Goal: Task Accomplishment & Management: Use online tool/utility

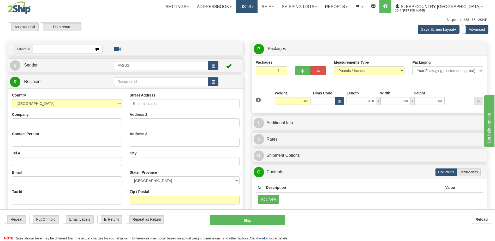
click at [258, 5] on link "Lists" at bounding box center [247, 6] width 22 height 13
click at [278, 6] on link "Ship" at bounding box center [268, 6] width 20 height 13
click at [273, 25] on span "OnHold / Order Queue" at bounding box center [254, 25] width 37 height 4
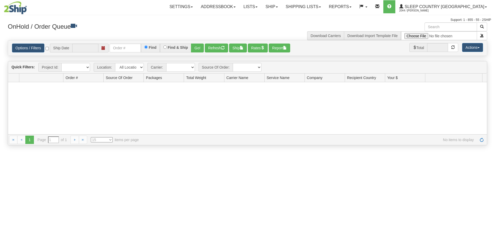
type input "[DATE]"
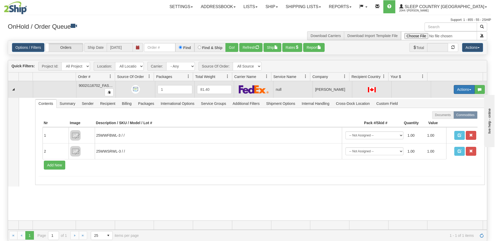
click at [457, 90] on button "Actions" at bounding box center [464, 89] width 21 height 9
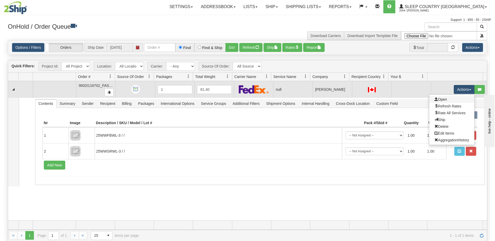
click at [444, 99] on link "Open" at bounding box center [452, 99] width 45 height 7
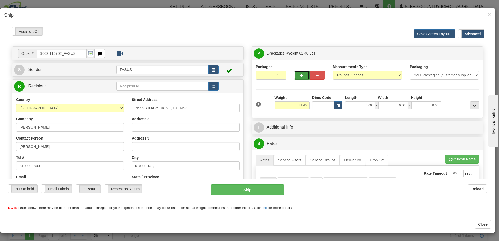
click at [301, 75] on span "button" at bounding box center [302, 75] width 4 height 3
type input "2"
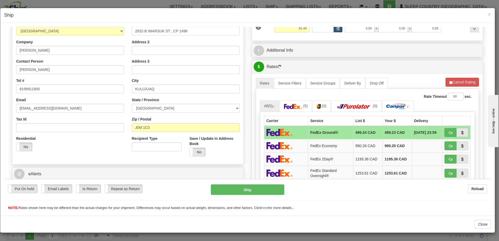
scroll to position [78, 0]
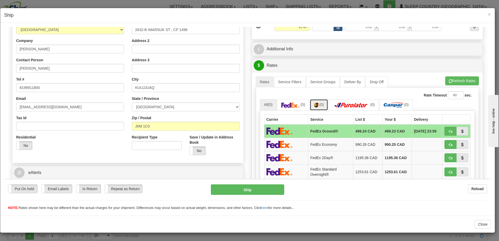
click at [316, 104] on img at bounding box center [316, 104] width 4 height 5
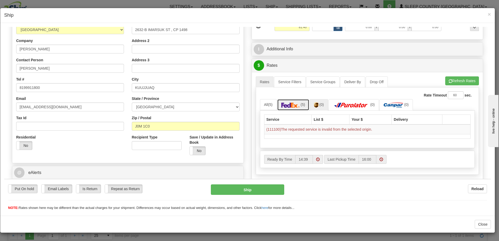
click at [290, 104] on img at bounding box center [291, 104] width 18 height 5
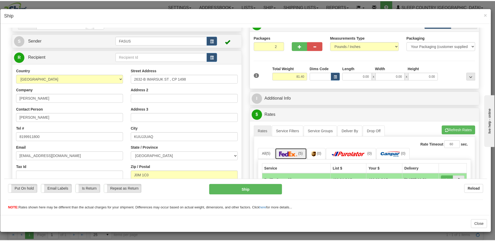
scroll to position [0, 0]
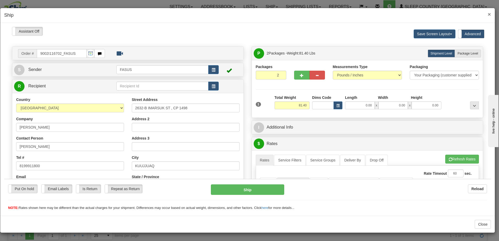
click at [489, 13] on span "×" at bounding box center [489, 14] width 3 height 6
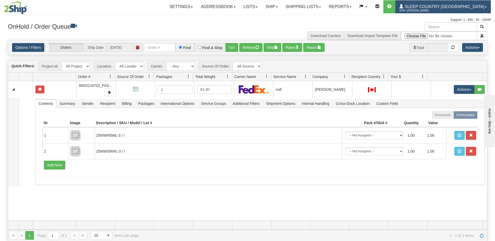
click at [442, 6] on span "Sleep Country [GEOGRAPHIC_DATA]" at bounding box center [444, 6] width 81 height 4
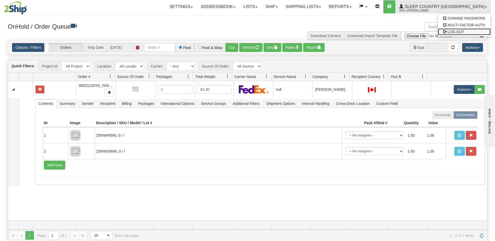
click at [455, 31] on span "LOG OUT" at bounding box center [456, 32] width 16 height 4
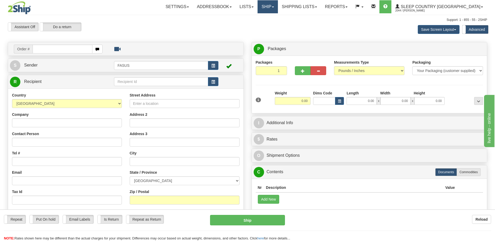
click at [278, 7] on link "Ship" at bounding box center [268, 6] width 20 height 13
click at [273, 25] on span "OnHold / Order Queue" at bounding box center [254, 25] width 37 height 4
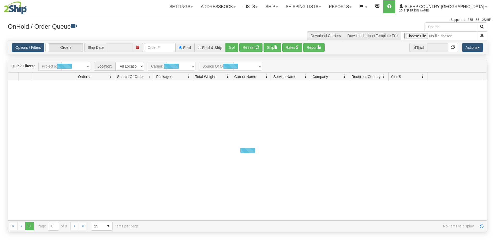
type input "[DATE]"
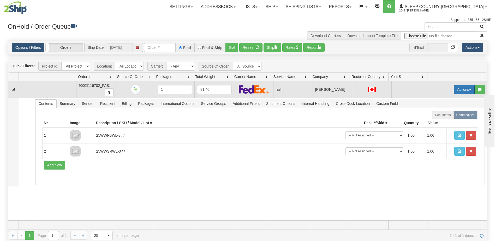
click at [456, 90] on button "Actions" at bounding box center [464, 89] width 21 height 9
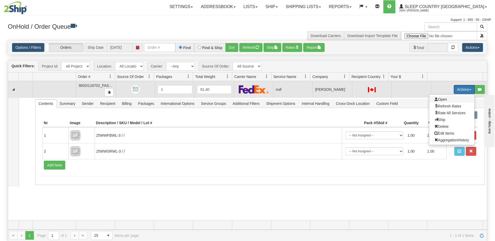
click at [440, 100] on span "Open" at bounding box center [441, 99] width 13 height 4
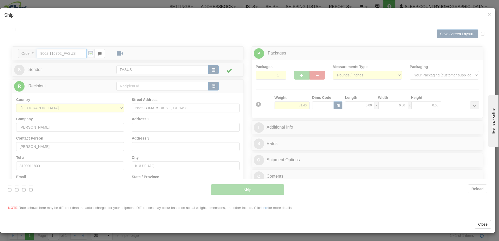
type input "14:43"
type input "16:00"
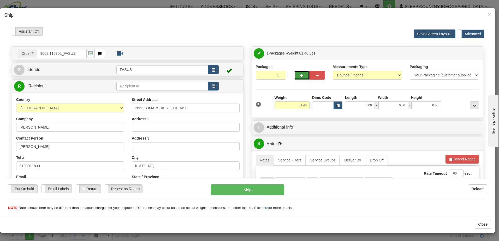
click at [300, 74] on span "button" at bounding box center [302, 75] width 4 height 3
type input "2"
click at [373, 19] on h4 "Ship" at bounding box center [247, 15] width 487 height 7
click at [293, 105] on input "81.40" at bounding box center [292, 105] width 35 height 8
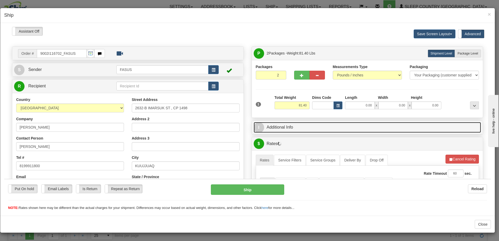
click at [354, 125] on link "I Additional Info" at bounding box center [368, 127] width 228 height 11
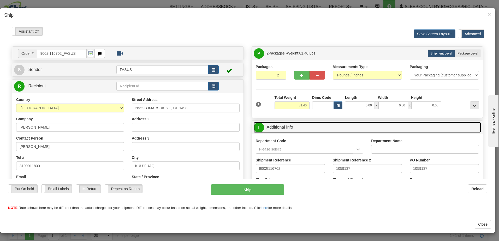
click at [354, 125] on link "I Additional Info" at bounding box center [368, 127] width 228 height 11
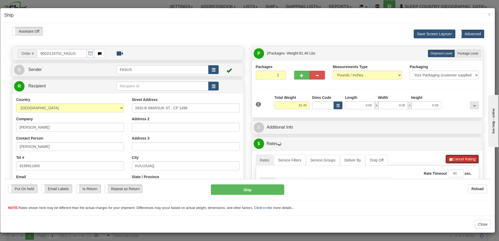
click at [462, 159] on button "Cancel Rating" at bounding box center [462, 159] width 33 height 9
click at [454, 156] on button "Refresh Rates" at bounding box center [463, 159] width 34 height 9
click at [460, 159] on button "Cancel Rating" at bounding box center [462, 159] width 33 height 9
click at [490, 14] on span "×" at bounding box center [489, 14] width 3 height 6
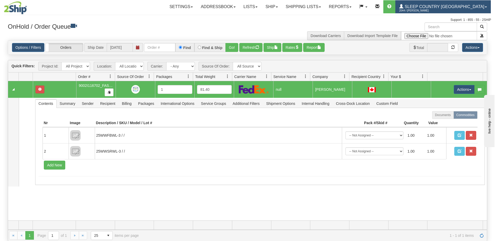
click at [464, 5] on span "Sleep Country [GEOGRAPHIC_DATA]" at bounding box center [444, 6] width 81 height 4
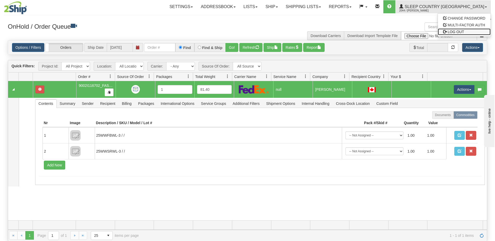
click at [448, 32] on span "LOG OUT" at bounding box center [456, 32] width 16 height 4
